Goal: Transaction & Acquisition: Purchase product/service

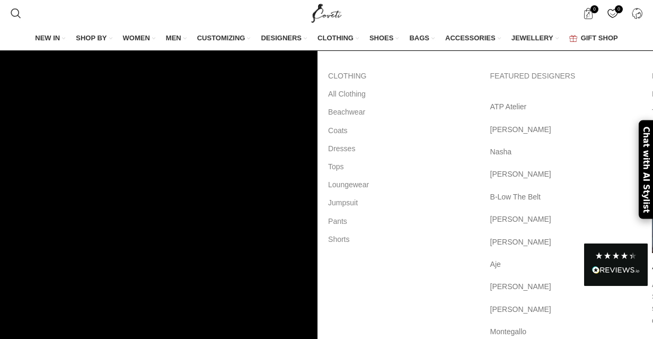
click at [326, 38] on span "CLOTHING" at bounding box center [336, 38] width 36 height 10
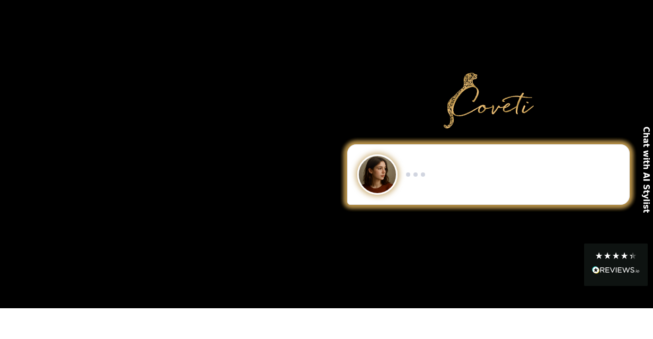
scroll to position [168, 0]
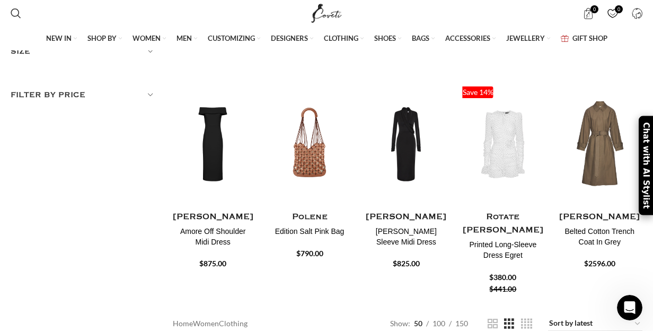
scroll to position [209, 0]
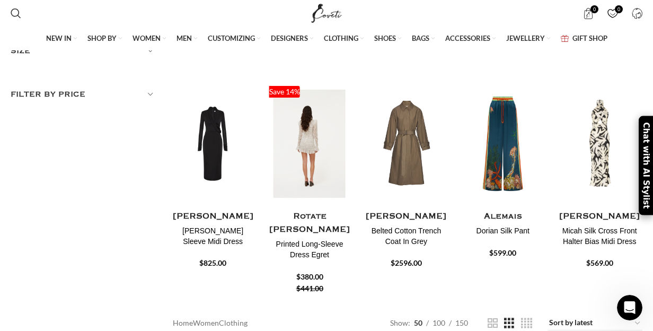
click at [291, 171] on img "8 / 30" at bounding box center [309, 143] width 83 height 131
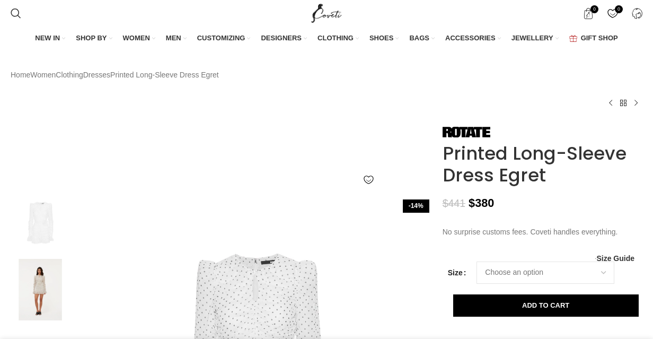
click at [50, 259] on img at bounding box center [40, 290] width 65 height 62
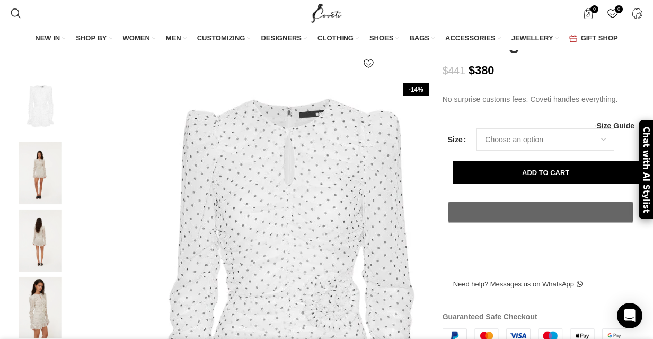
scroll to position [160, 0]
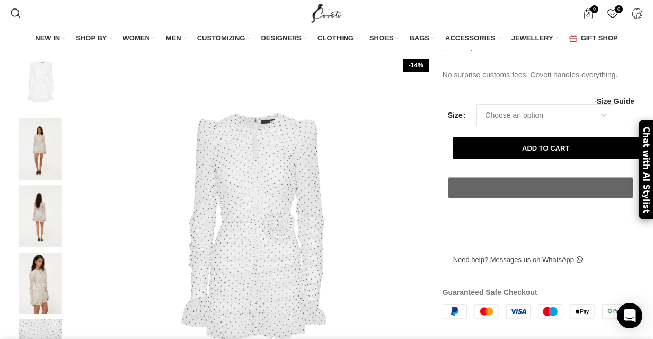
click at [39, 237] on img at bounding box center [40, 216] width 65 height 62
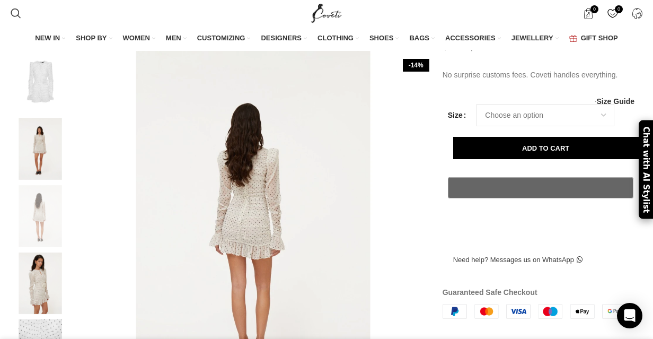
scroll to position [0, 111]
click at [11, 14] on span "Search" at bounding box center [16, 13] width 11 height 11
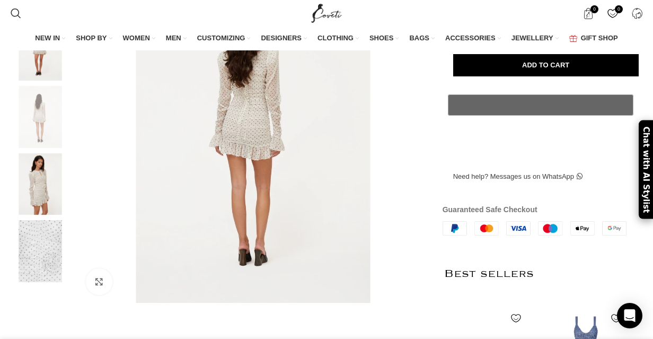
scroll to position [0, 670]
